Goal: Task Accomplishment & Management: Use online tool/utility

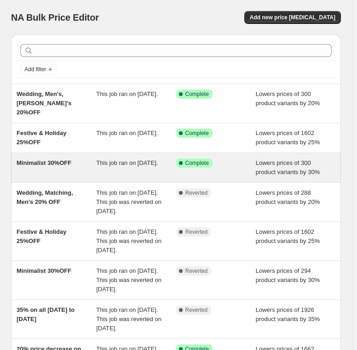
click at [69, 164] on div "Minimalist 30%OFF" at bounding box center [56, 168] width 79 height 18
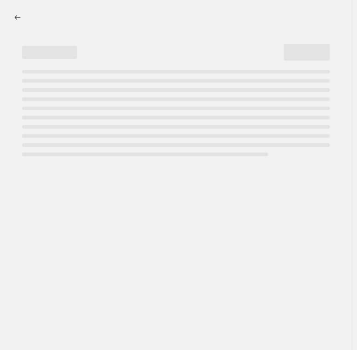
select select "percentage"
select select "collection"
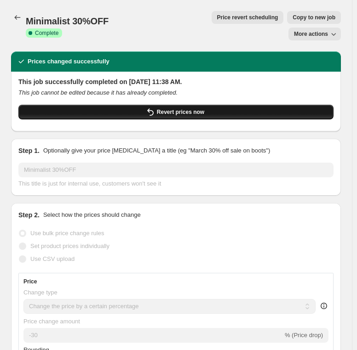
click at [152, 108] on icon "button" at bounding box center [150, 111] width 6 height 7
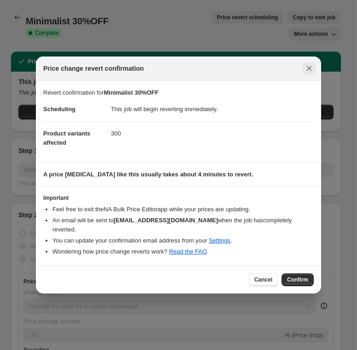
click at [312, 69] on icon "Close" at bounding box center [308, 68] width 9 height 9
